Goal: Check status: Check status

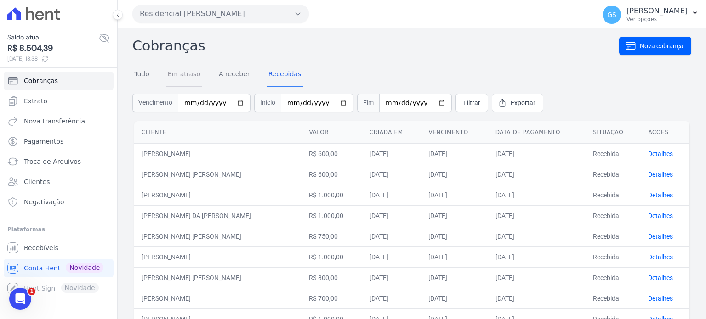
click at [186, 69] on link "Em atraso" at bounding box center [184, 75] width 36 height 24
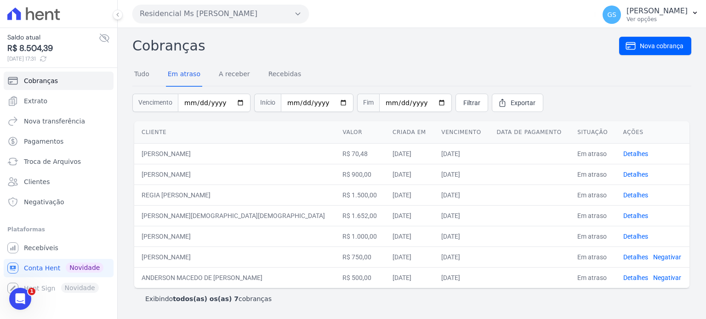
click at [446, 61] on div "Cobranças Nova cobrança Tudo Em atraso A receber Recebidas Vencimento Início Fi…" at bounding box center [411, 173] width 559 height 276
click at [281, 77] on link "Recebidas" at bounding box center [284, 75] width 37 height 24
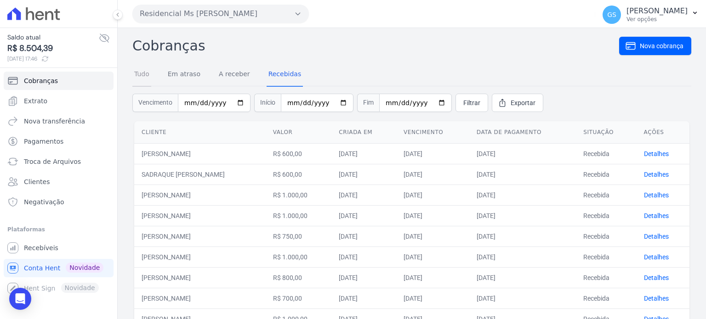
click at [150, 79] on link "Tudo" at bounding box center [141, 75] width 19 height 24
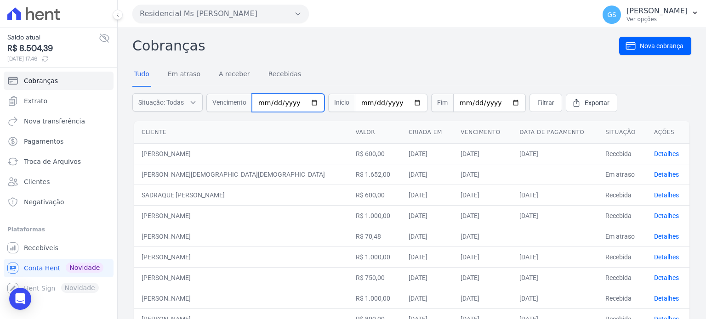
click at [263, 104] on input "date" at bounding box center [288, 103] width 73 height 18
type input "[DATE]"
click at [539, 102] on span "Filtrar" at bounding box center [545, 102] width 17 height 9
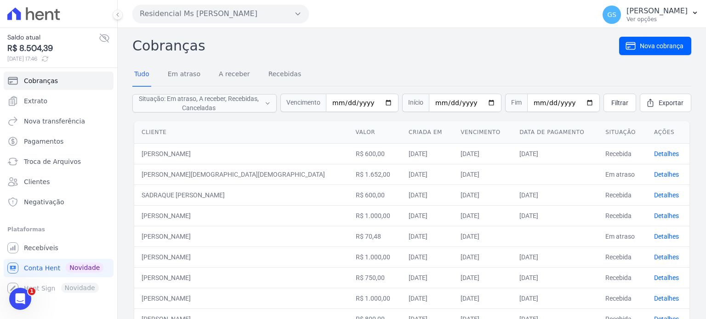
click at [274, 132] on th "Cliente" at bounding box center [241, 132] width 214 height 23
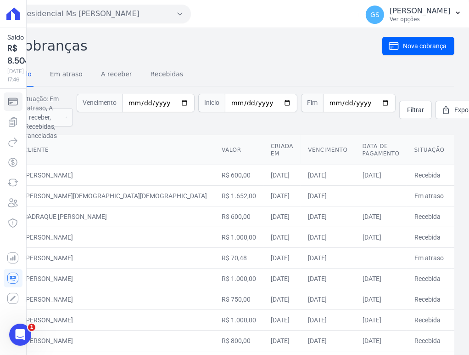
drag, startPoint x: 392, startPoint y: 0, endPoint x: 153, endPoint y: 134, distance: 274.5
click at [153, 134] on div "Cliente [PERSON_NAME] em Vencimento Data de pagamento Situação Ações [PERSON_NA…" at bounding box center [254, 346] width 497 height 430
click at [18, 17] on icon at bounding box center [12, 13] width 13 height 12
click at [250, 56] on div "Cobranças Nova cobrança Tudo Em atraso A receber Recebidas Situação: Em atraso,…" at bounding box center [235, 307] width 440 height 545
drag, startPoint x: 285, startPoint y: 120, endPoint x: 254, endPoint y: 115, distance: 30.7
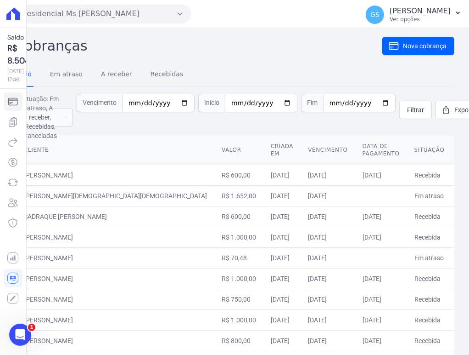
click at [284, 120] on form "Situação: Em atraso, A receber, Recebidas, Canceladas Em atraso A receber Receb…" at bounding box center [235, 109] width 440 height 47
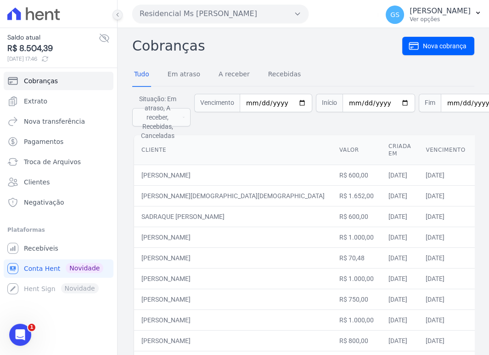
click at [114, 17] on div at bounding box center [112, 14] width 10 height 29
click at [118, 17] on icon at bounding box center [118, 15] width 6 height 6
